Goal: Transaction & Acquisition: Purchase product/service

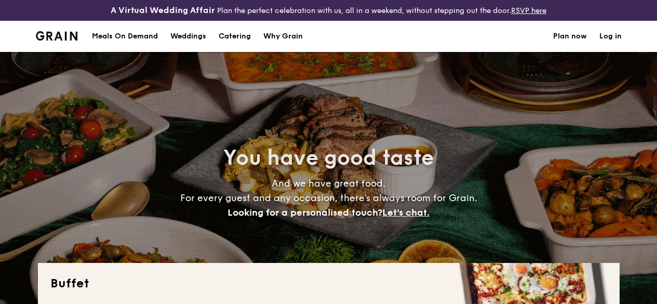
select select
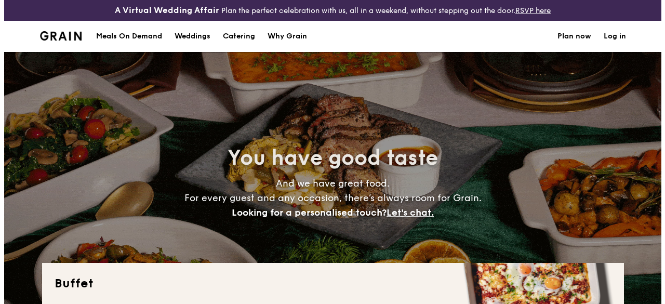
scroll to position [43, 0]
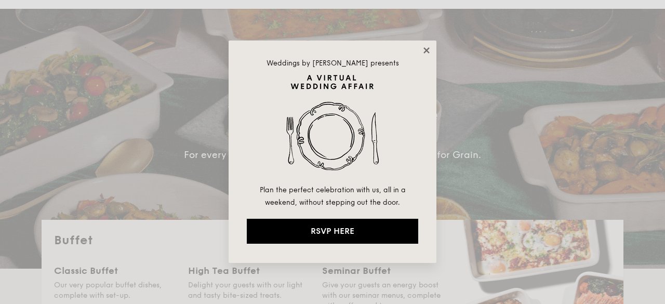
click at [427, 50] on icon at bounding box center [426, 50] width 6 height 6
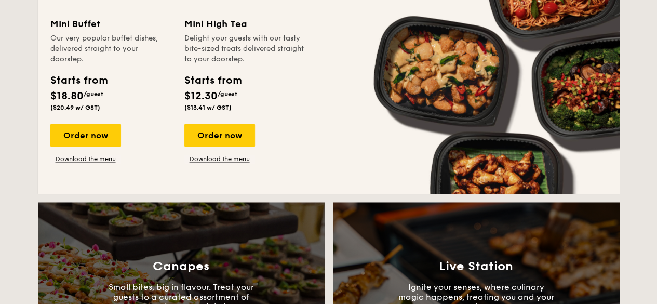
scroll to position [684, 0]
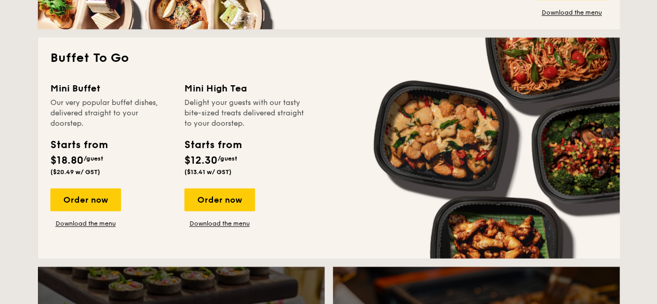
click at [200, 114] on div "Delight your guests with our tasty bite-sized treats delivered straight to your…" at bounding box center [245, 113] width 122 height 31
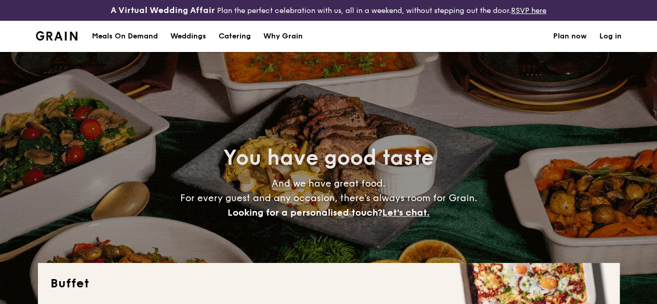
scroll to position [260, 0]
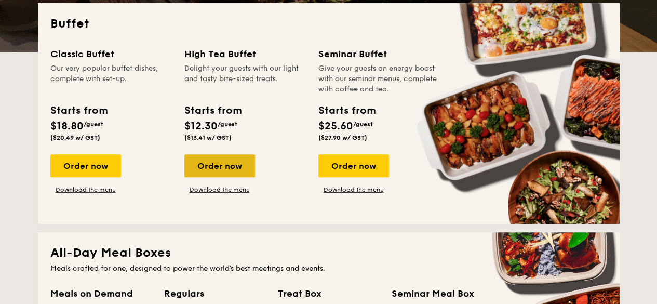
click at [214, 177] on div "Order now" at bounding box center [219, 165] width 71 height 23
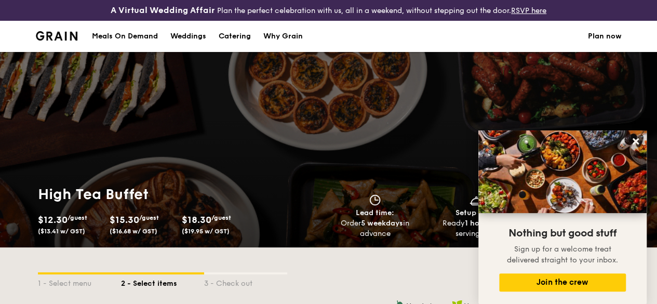
click at [227, 48] on div "Catering" at bounding box center [235, 36] width 32 height 31
select select
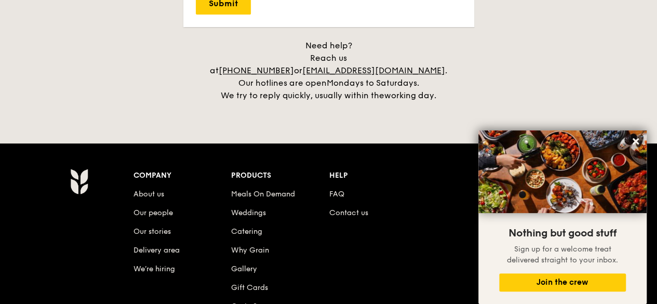
scroll to position [2331, 0]
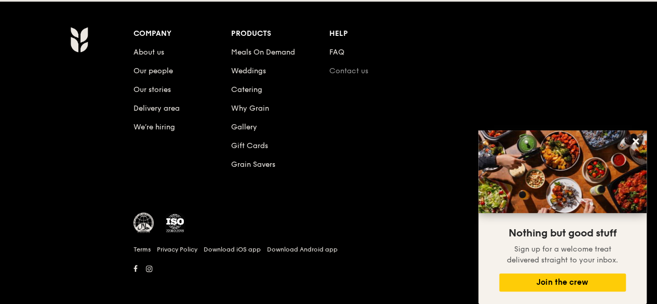
click at [352, 67] on link "Contact us" at bounding box center [348, 71] width 39 height 9
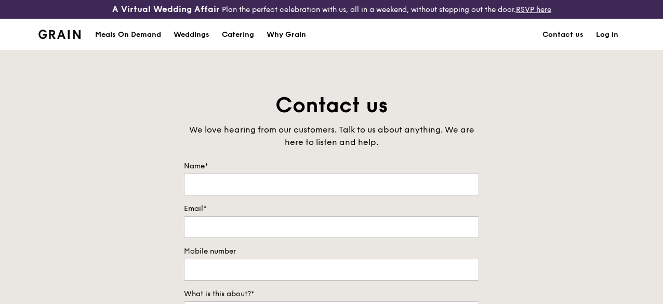
click at [52, 39] on img at bounding box center [59, 34] width 42 height 9
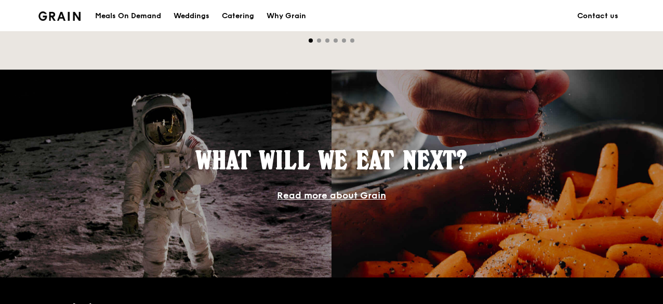
scroll to position [935, 0]
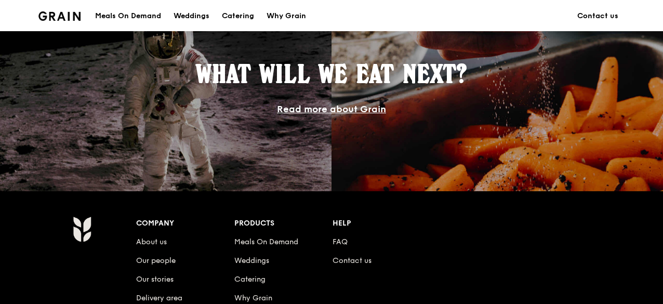
click at [358, 114] on link "Read more about Grain" at bounding box center [331, 108] width 109 height 11
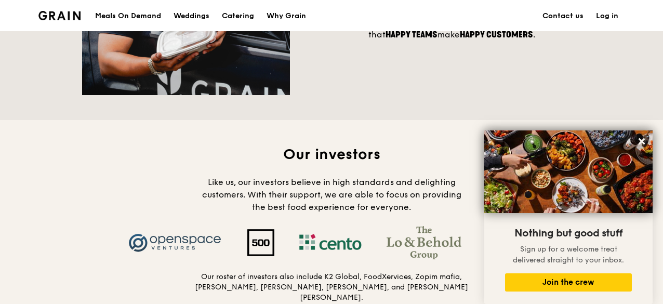
scroll to position [935, 0]
